Goal: Contribute content

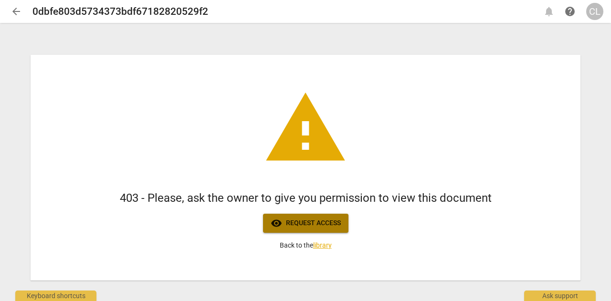
click at [323, 224] on span "visibility Request access" at bounding box center [306, 223] width 70 height 11
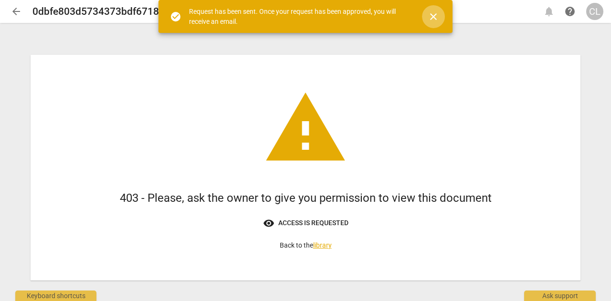
click at [435, 13] on span "close" at bounding box center [433, 16] width 11 height 11
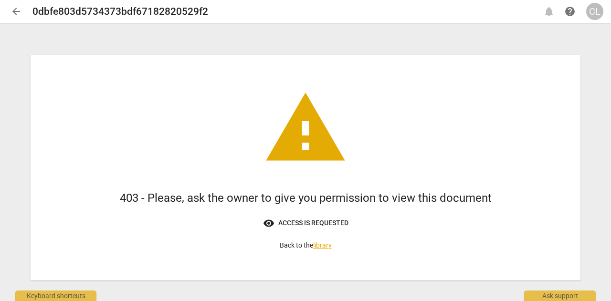
click at [322, 245] on link "library" at bounding box center [322, 245] width 19 height 8
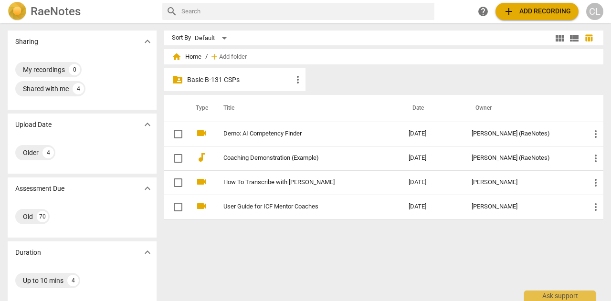
click at [548, 8] on span "add Add recording" at bounding box center [537, 11] width 68 height 11
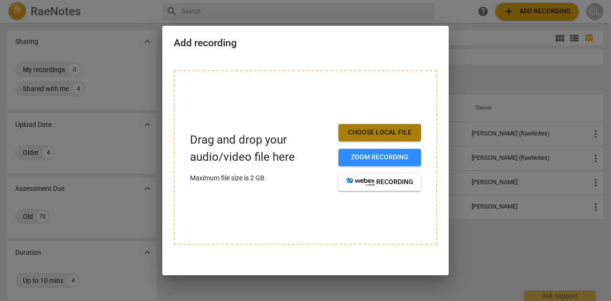
click at [402, 132] on span "Choose local file" at bounding box center [379, 133] width 67 height 10
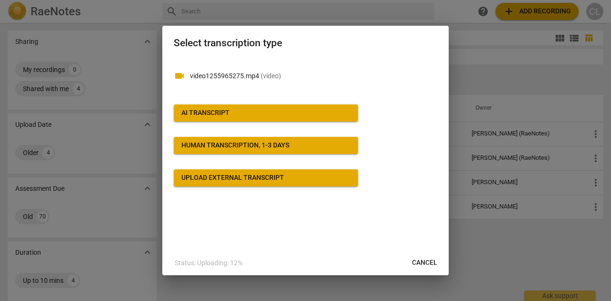
click at [341, 102] on div "videocam video1255965275.mp4 ( video ) AI Transcript Human transcription, 1-3 d…" at bounding box center [305, 123] width 263 height 128
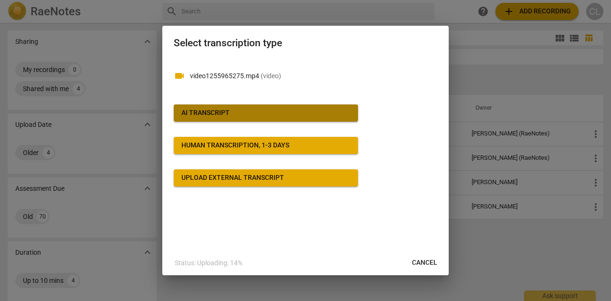
click at [337, 107] on button "AI Transcript" at bounding box center [266, 112] width 184 height 17
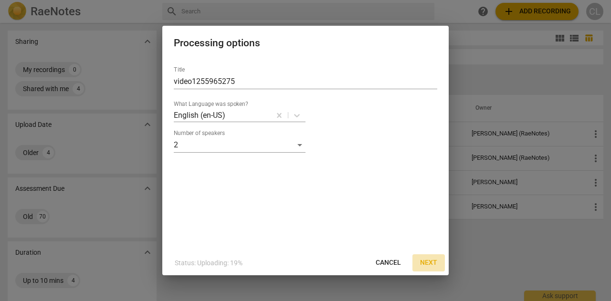
click at [425, 262] on span "Next" at bounding box center [428, 263] width 17 height 10
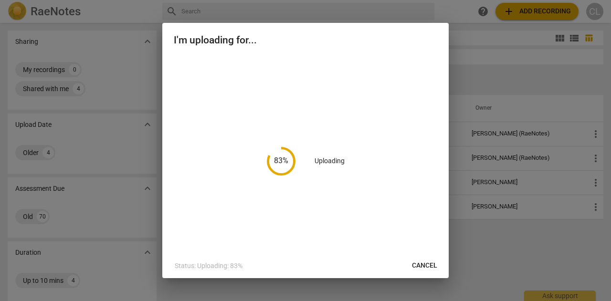
click at [414, 270] on span "Cancel" at bounding box center [424, 266] width 25 height 10
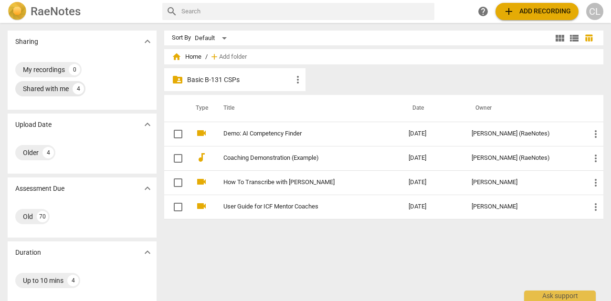
click at [59, 85] on div "Shared with me" at bounding box center [46, 89] width 46 height 10
